Goal: Navigation & Orientation: Find specific page/section

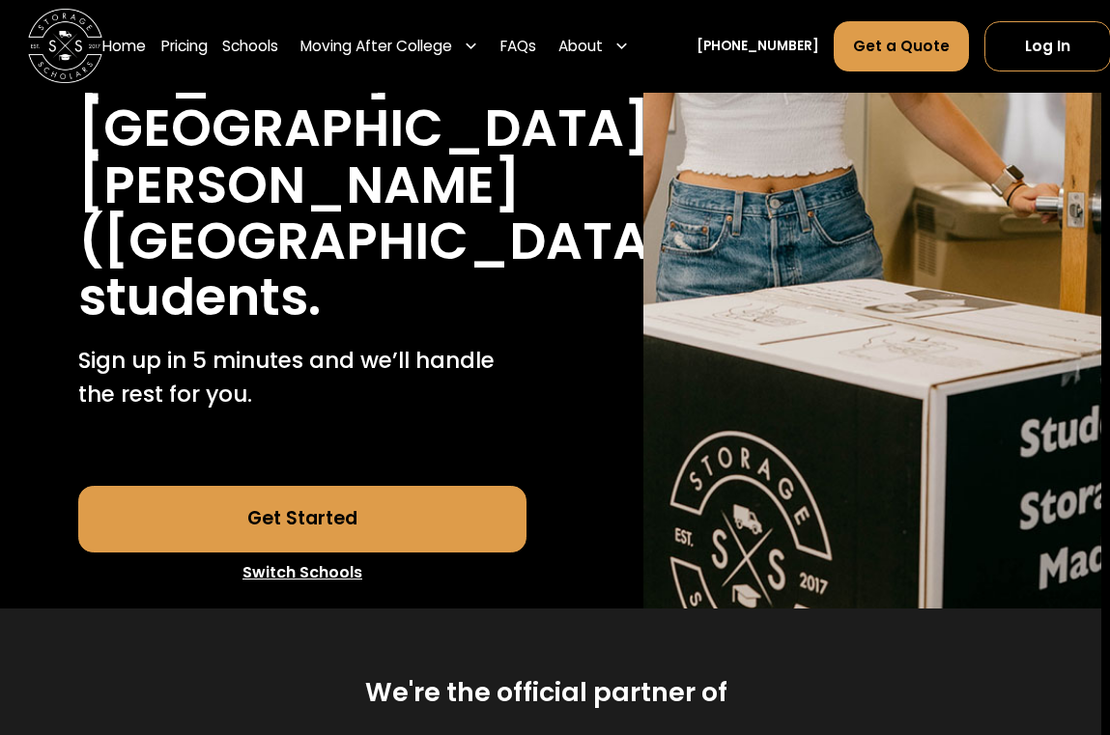
scroll to position [490, 16]
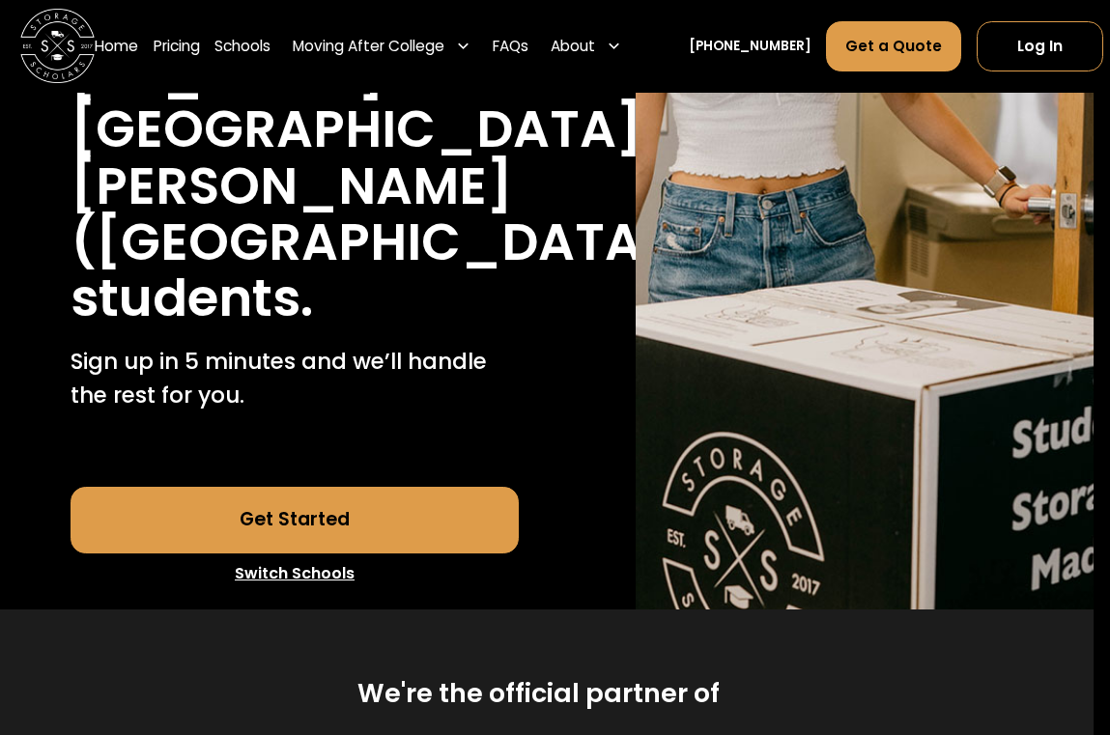
click at [253, 574] on link "Switch Schools" at bounding box center [295, 574] width 448 height 41
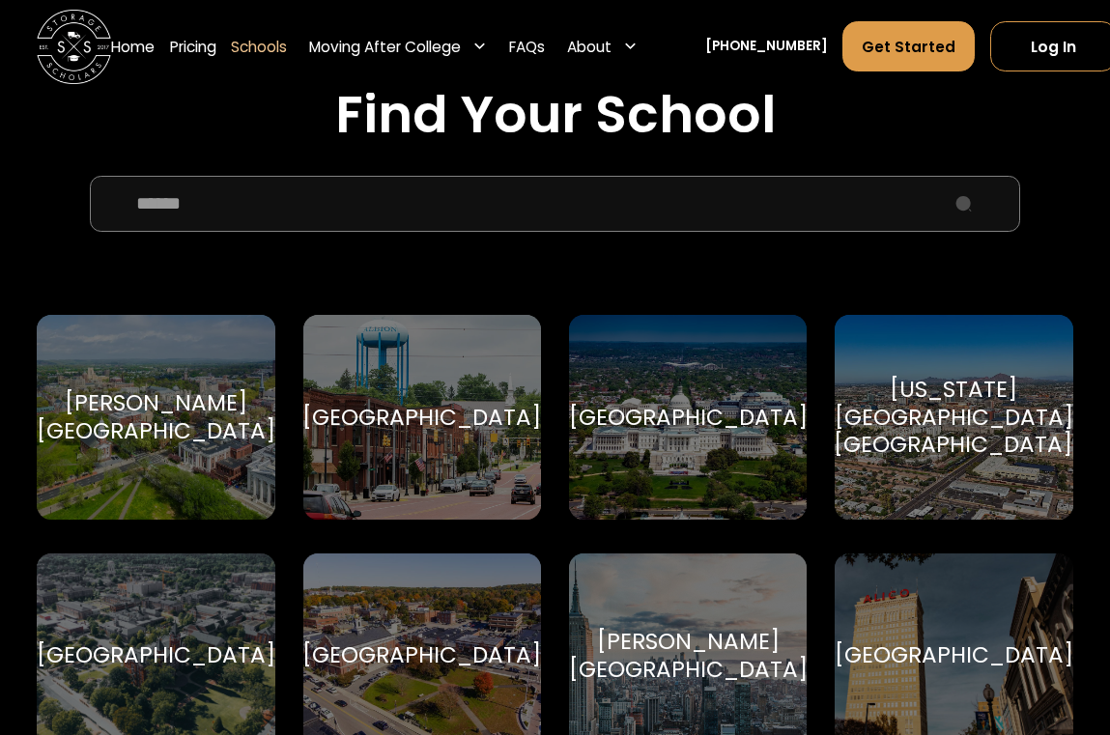
scroll to position [564, 0]
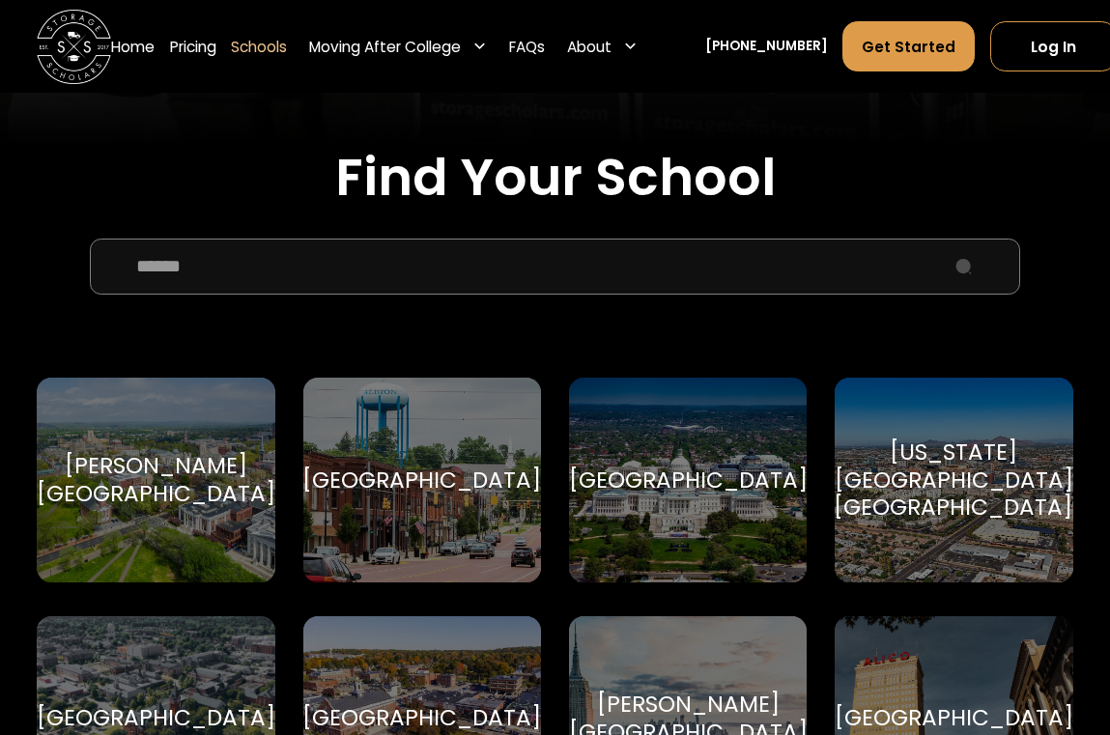
click at [356, 278] on input "School Select Form" at bounding box center [555, 267] width 930 height 56
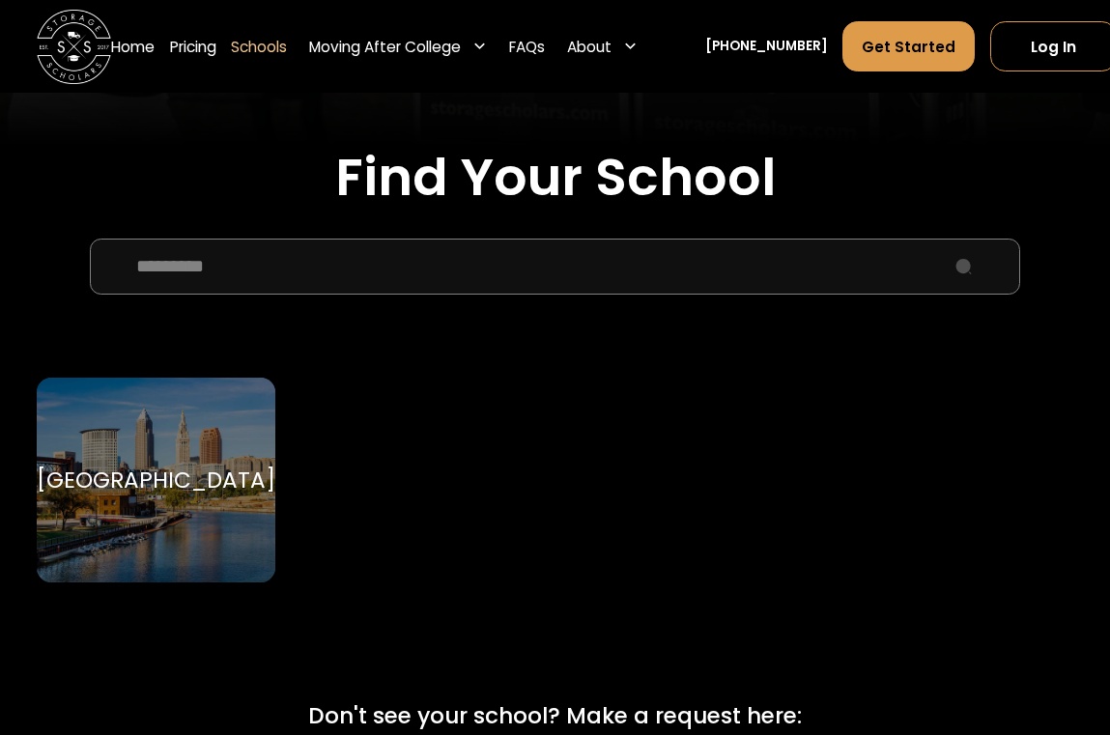
type input "*********"
click at [169, 467] on div "[GEOGRAPHIC_DATA]" at bounding box center [156, 481] width 239 height 28
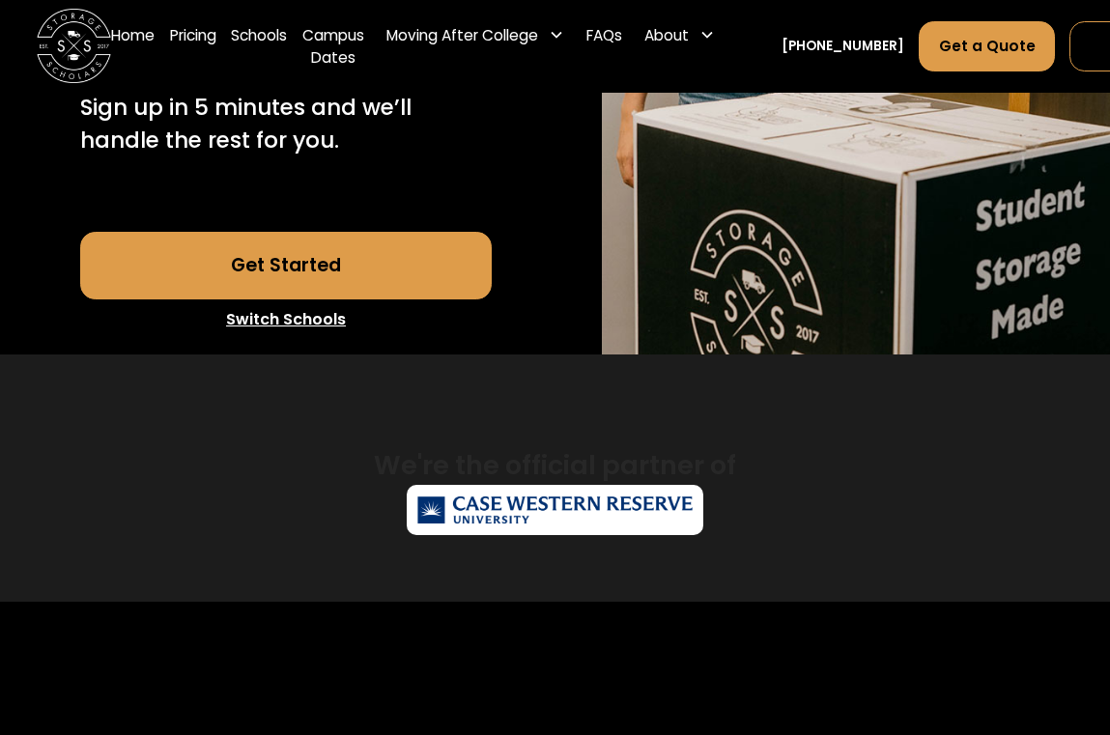
scroll to position [581, 0]
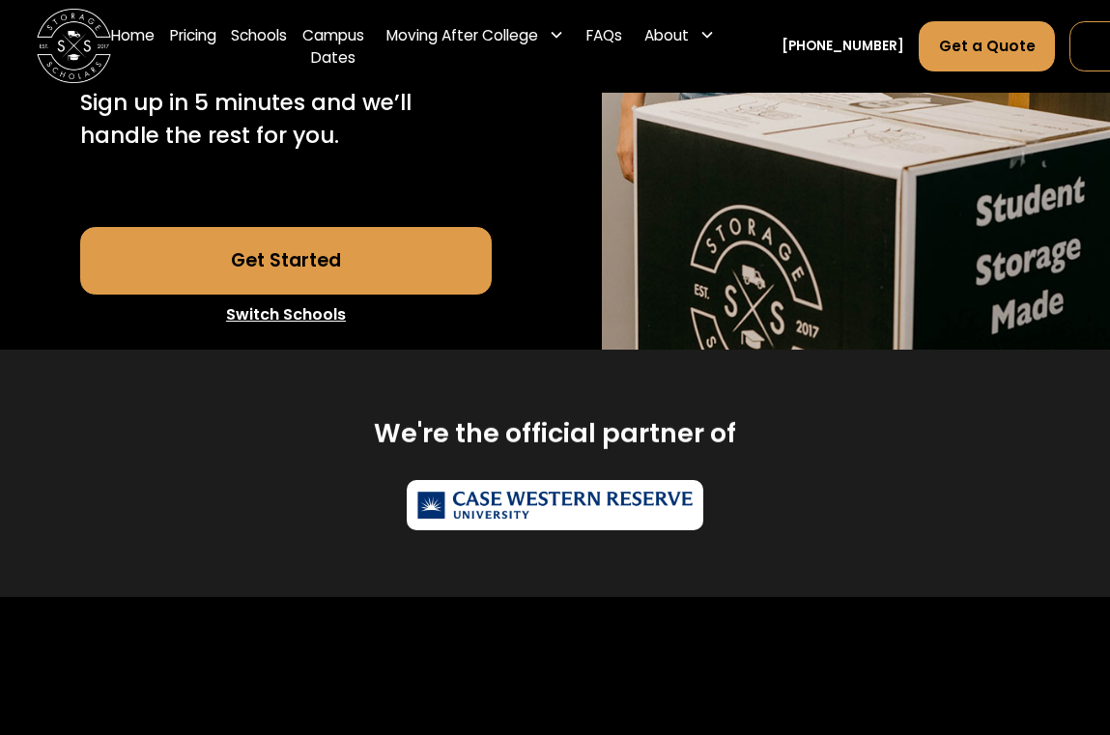
click at [229, 294] on link "Get Started" at bounding box center [286, 260] width 412 height 67
